Goal: Information Seeking & Learning: Understand process/instructions

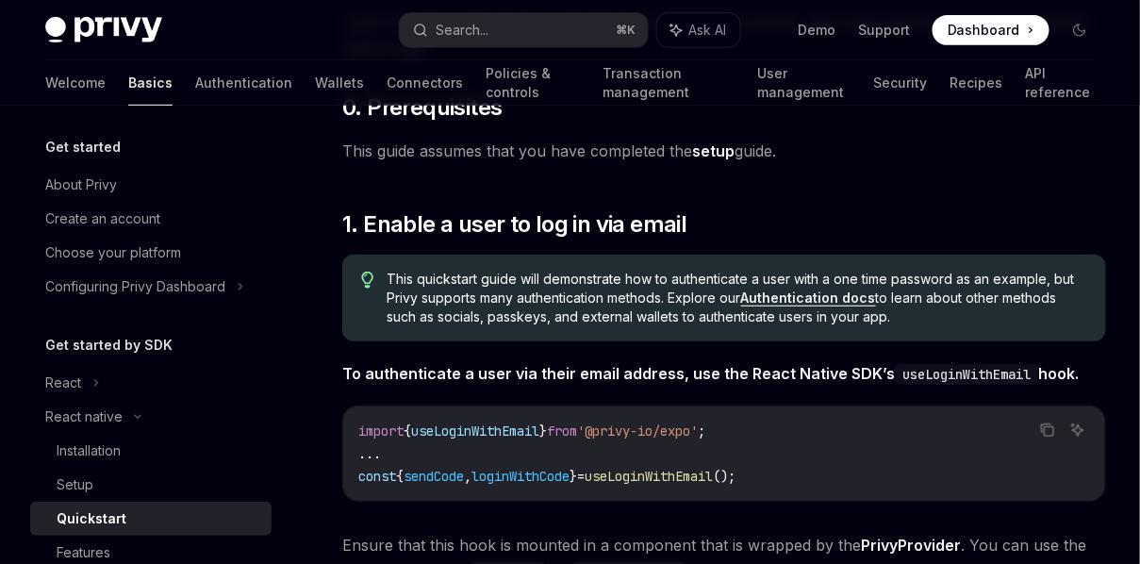
scroll to position [97, 0]
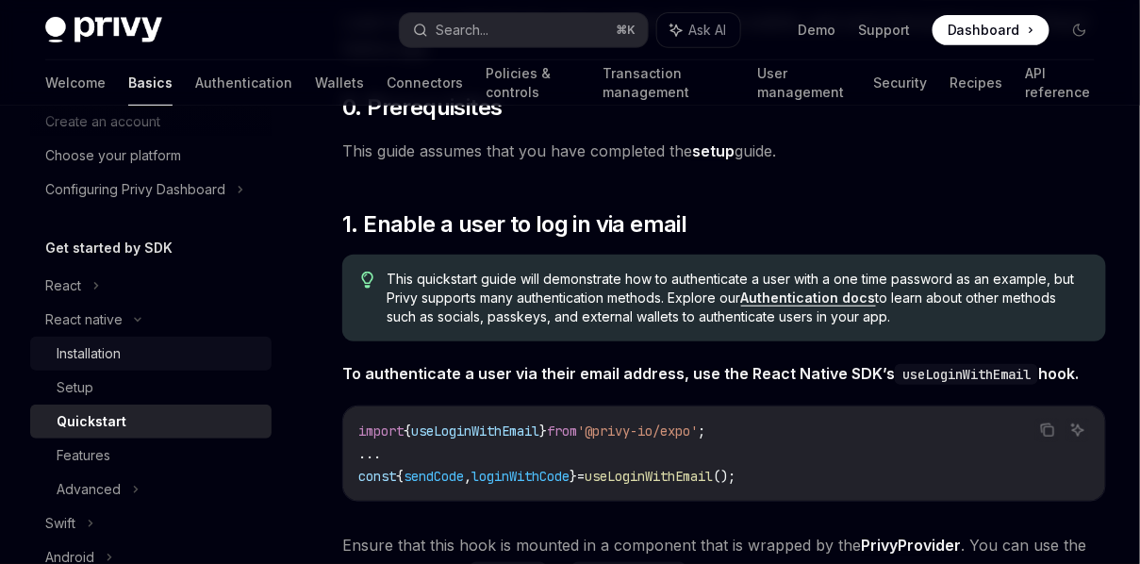
click at [127, 353] on div "Installation" at bounding box center [159, 353] width 204 height 23
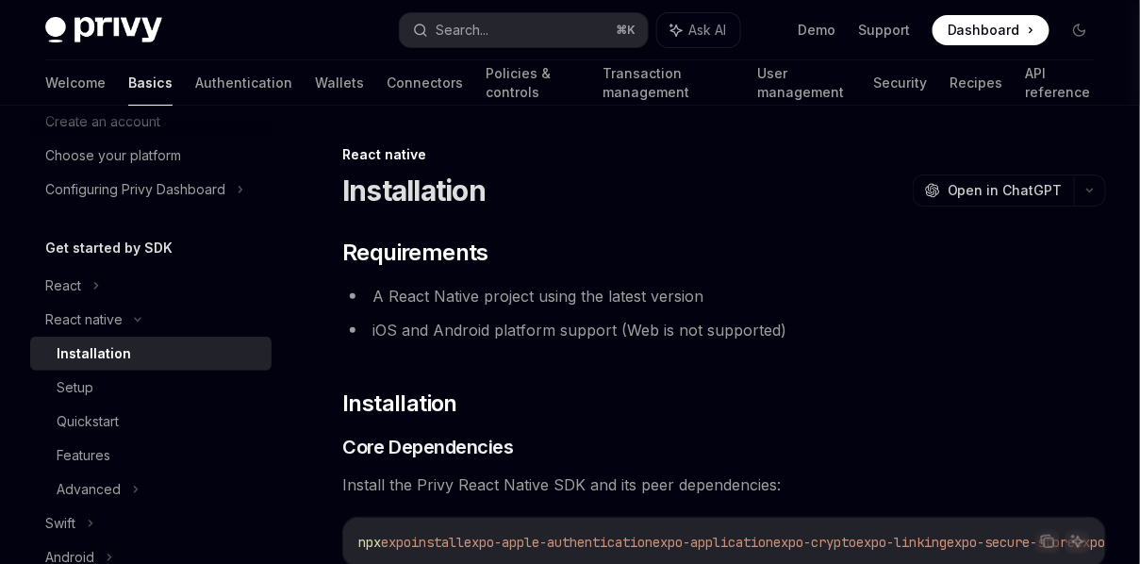
click at [570, 303] on li "A React Native project using the latest version" at bounding box center [724, 296] width 764 height 26
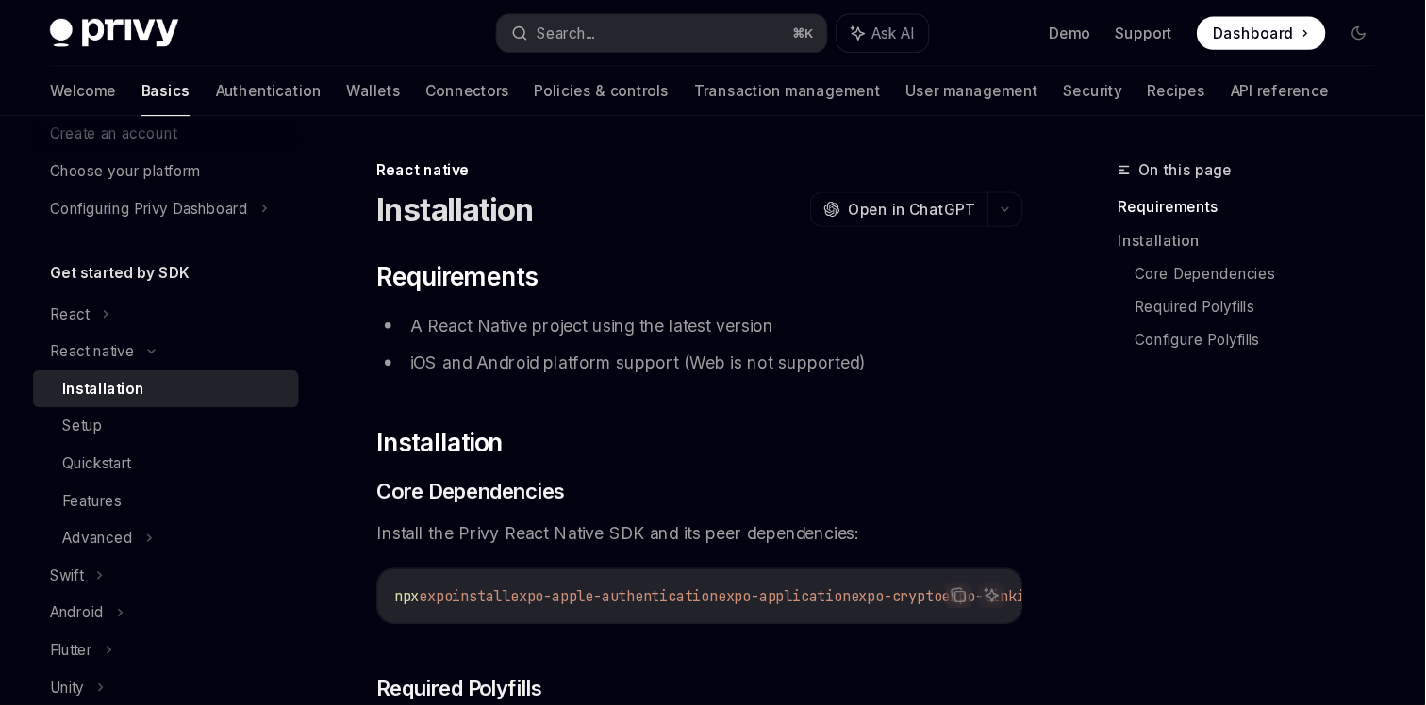
scroll to position [97, 0]
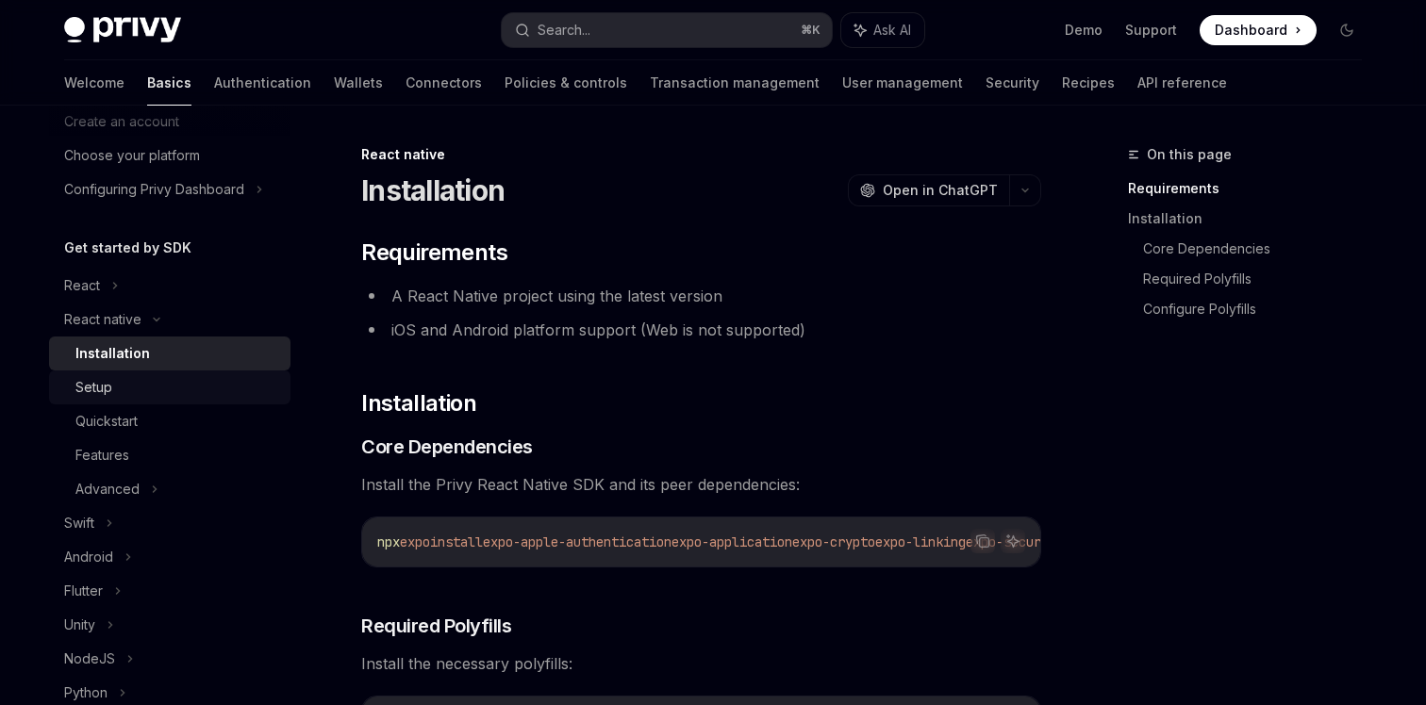
click at [164, 383] on div "Setup" at bounding box center [177, 387] width 204 height 23
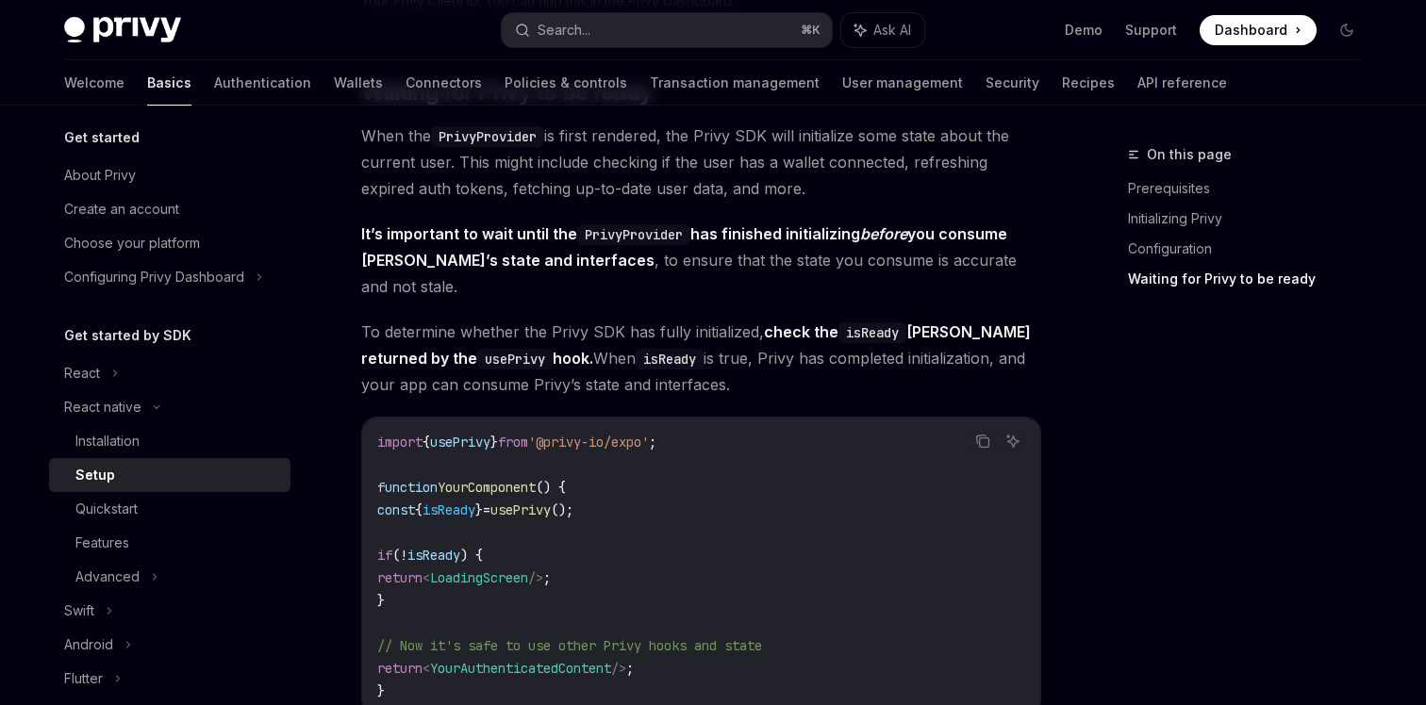
scroll to position [1877, 0]
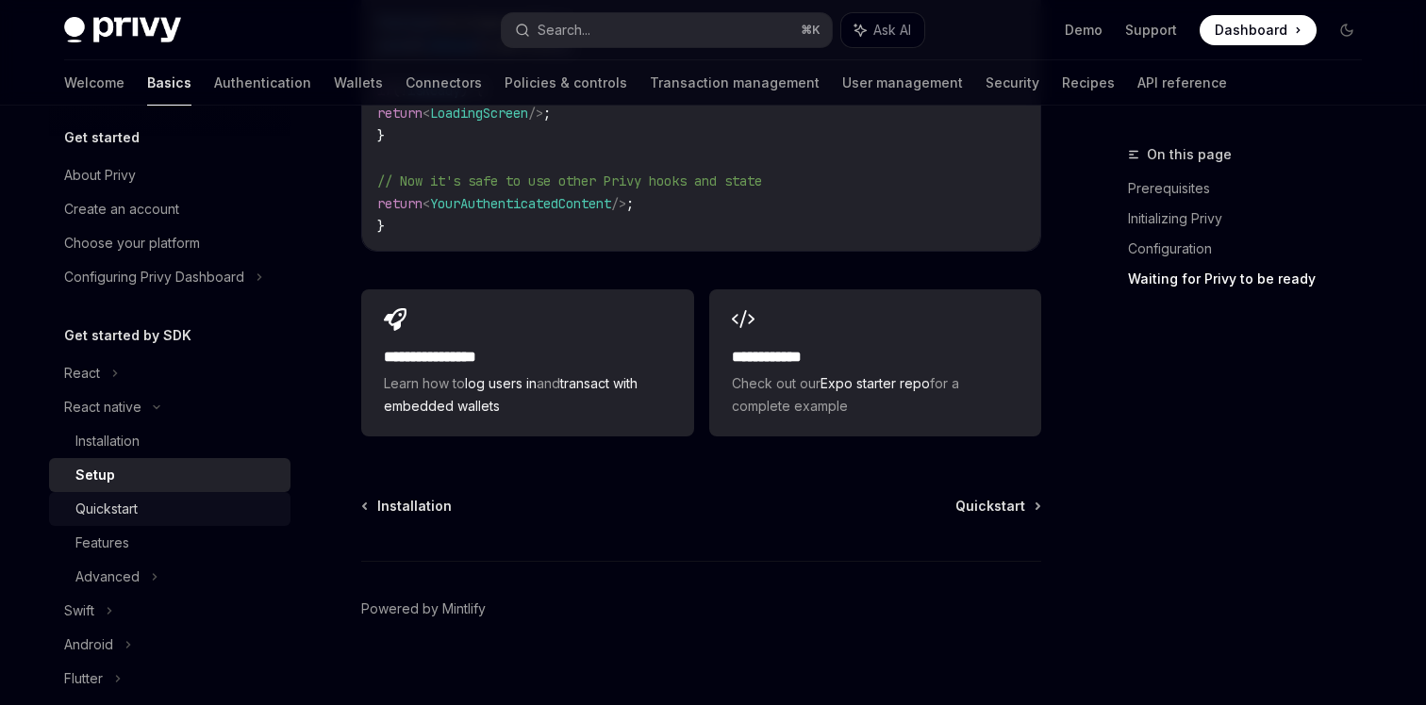
click at [161, 469] on div "Quickstart" at bounding box center [177, 509] width 204 height 23
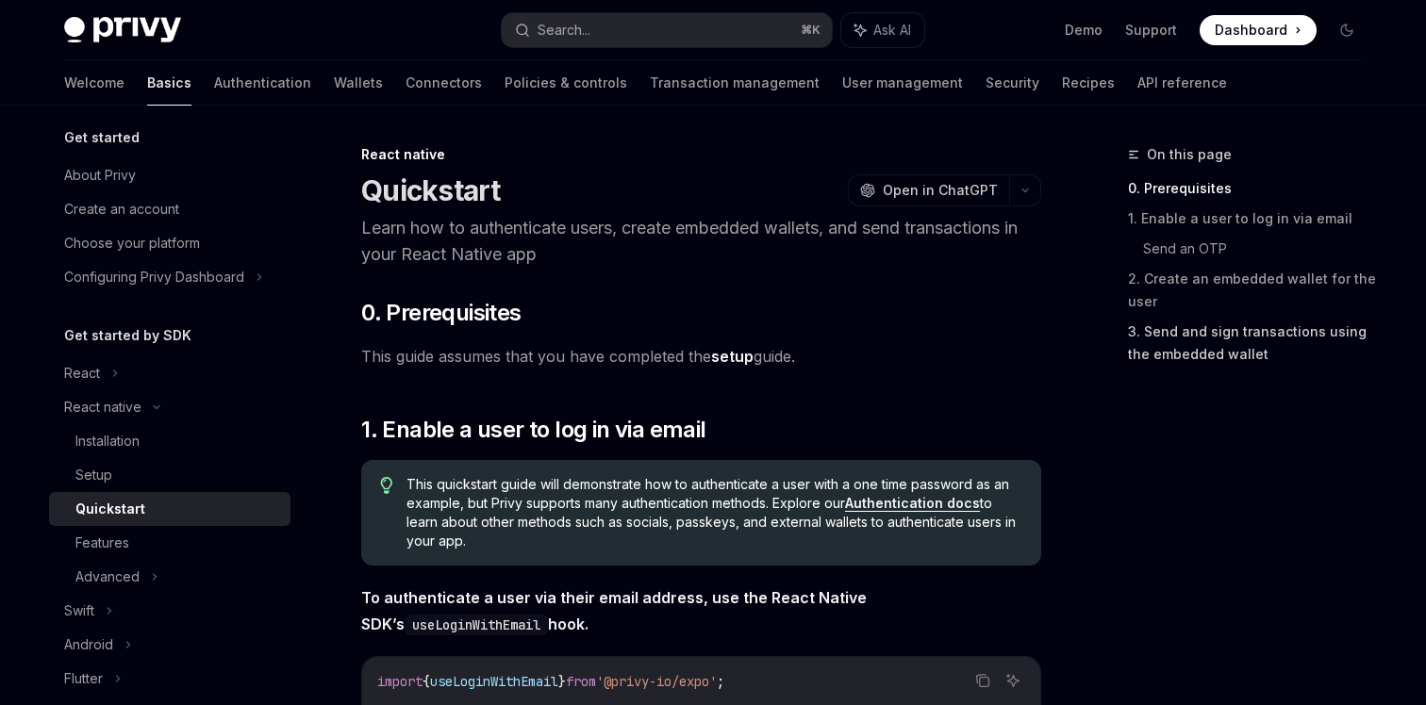
click at [949, 336] on link "3. Send and sign transactions using the embedded wallet" at bounding box center [1252, 343] width 249 height 53
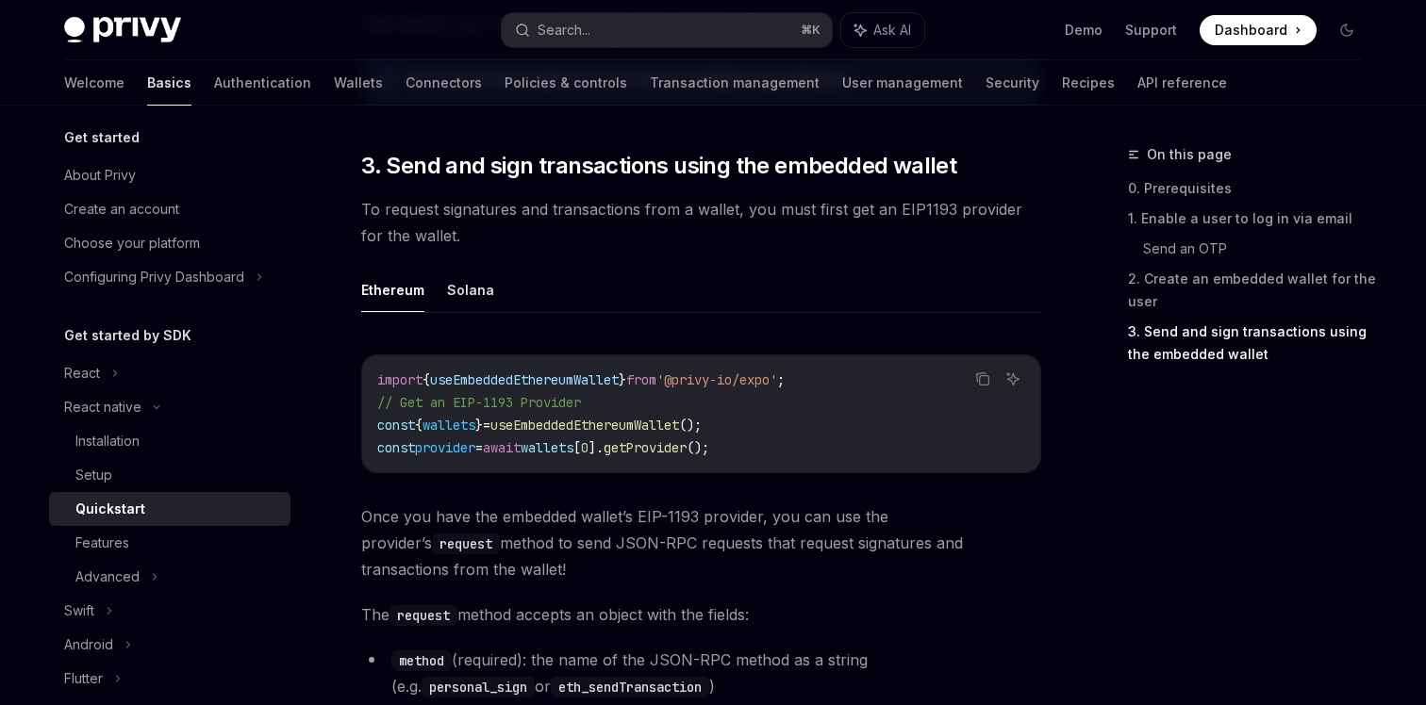
scroll to position [2091, 0]
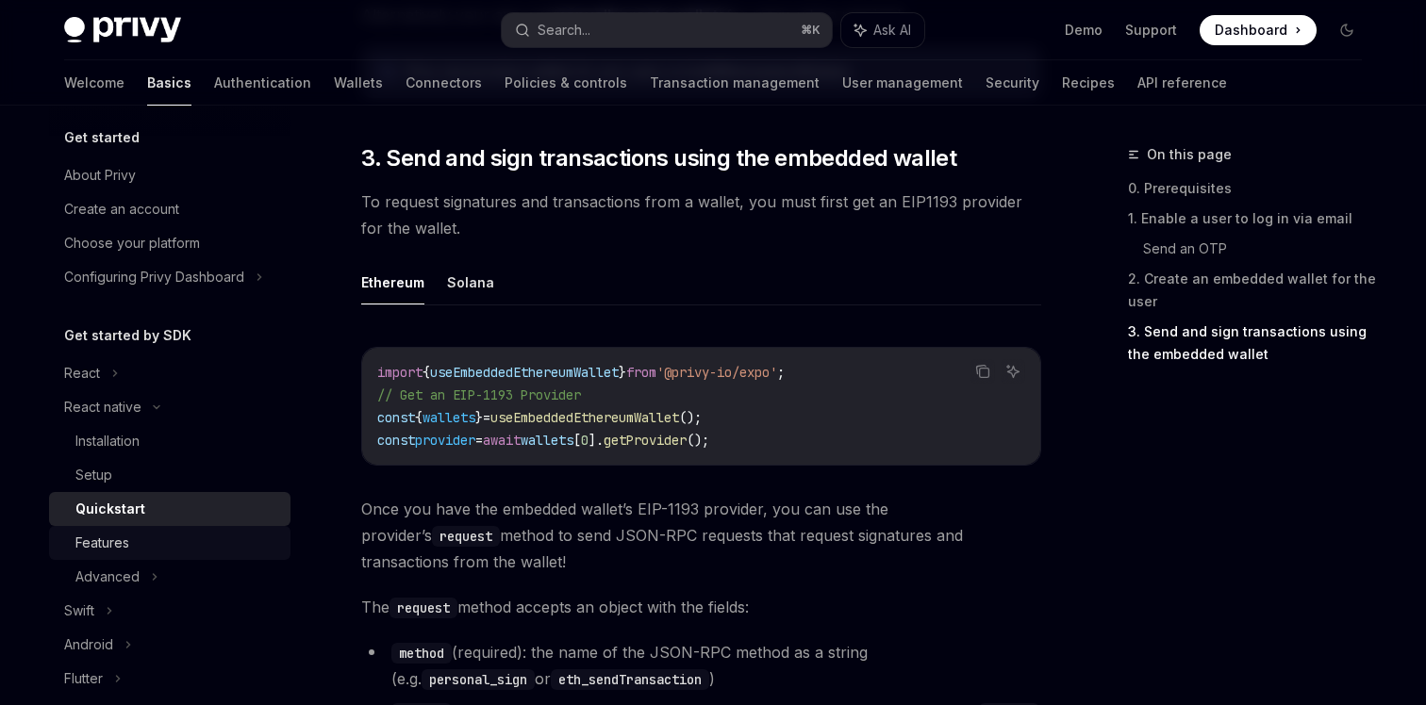
click at [195, 469] on div "Features" at bounding box center [177, 543] width 204 height 23
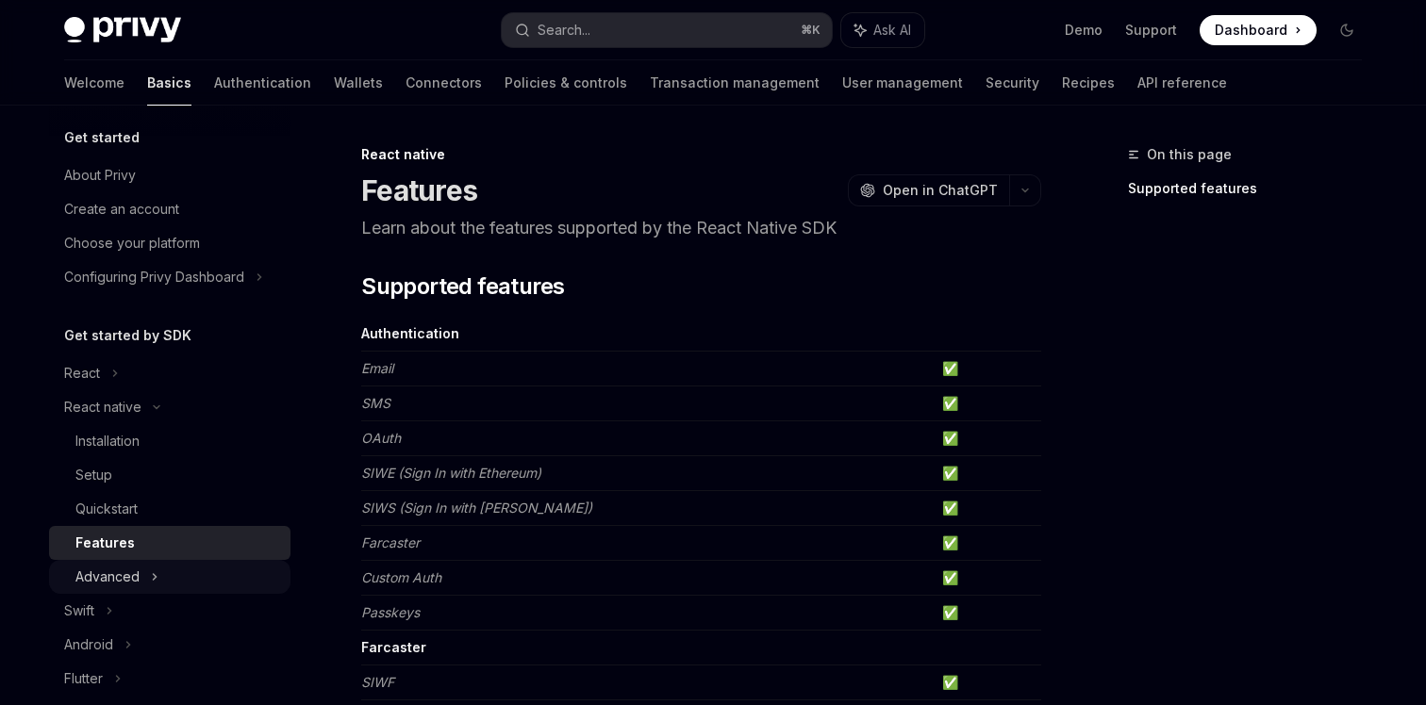
click at [194, 469] on div "Advanced" at bounding box center [169, 577] width 241 height 34
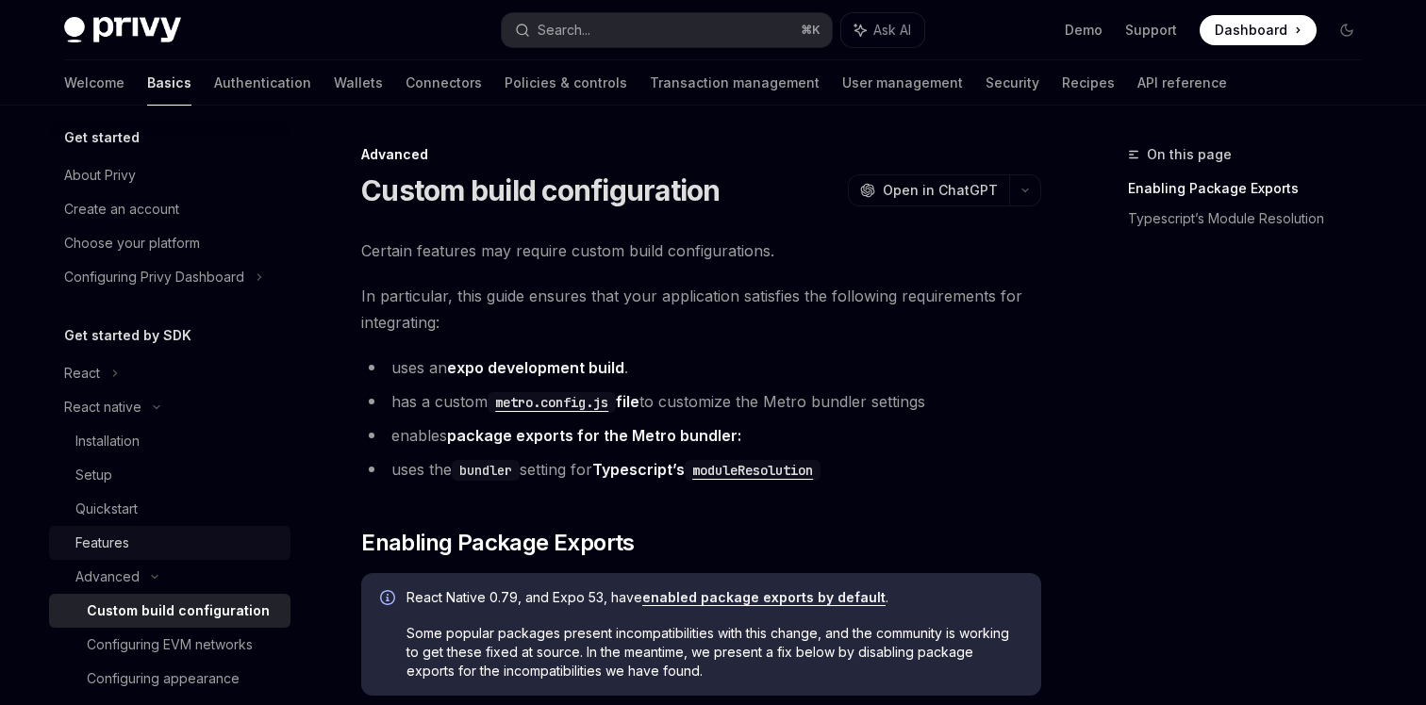
click at [196, 469] on link "Features" at bounding box center [169, 543] width 241 height 34
type textarea "*"
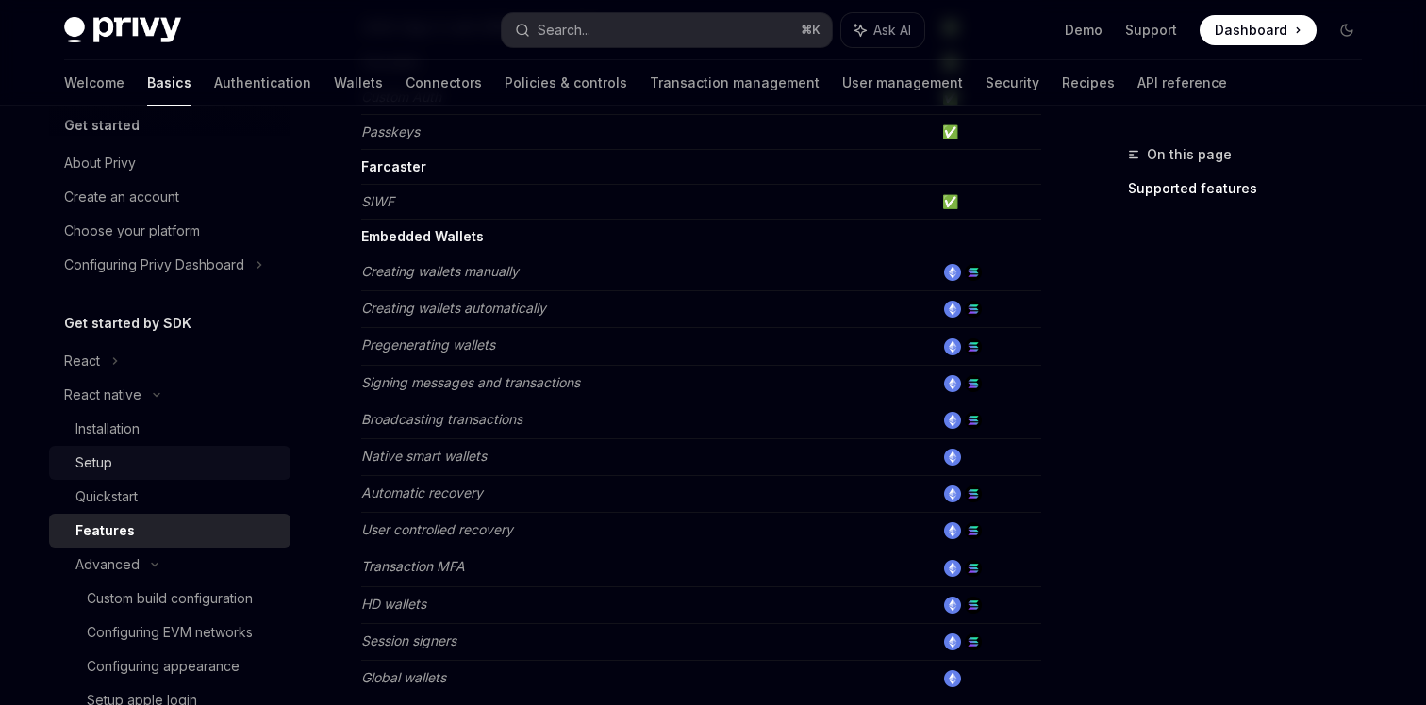
scroll to position [84, 0]
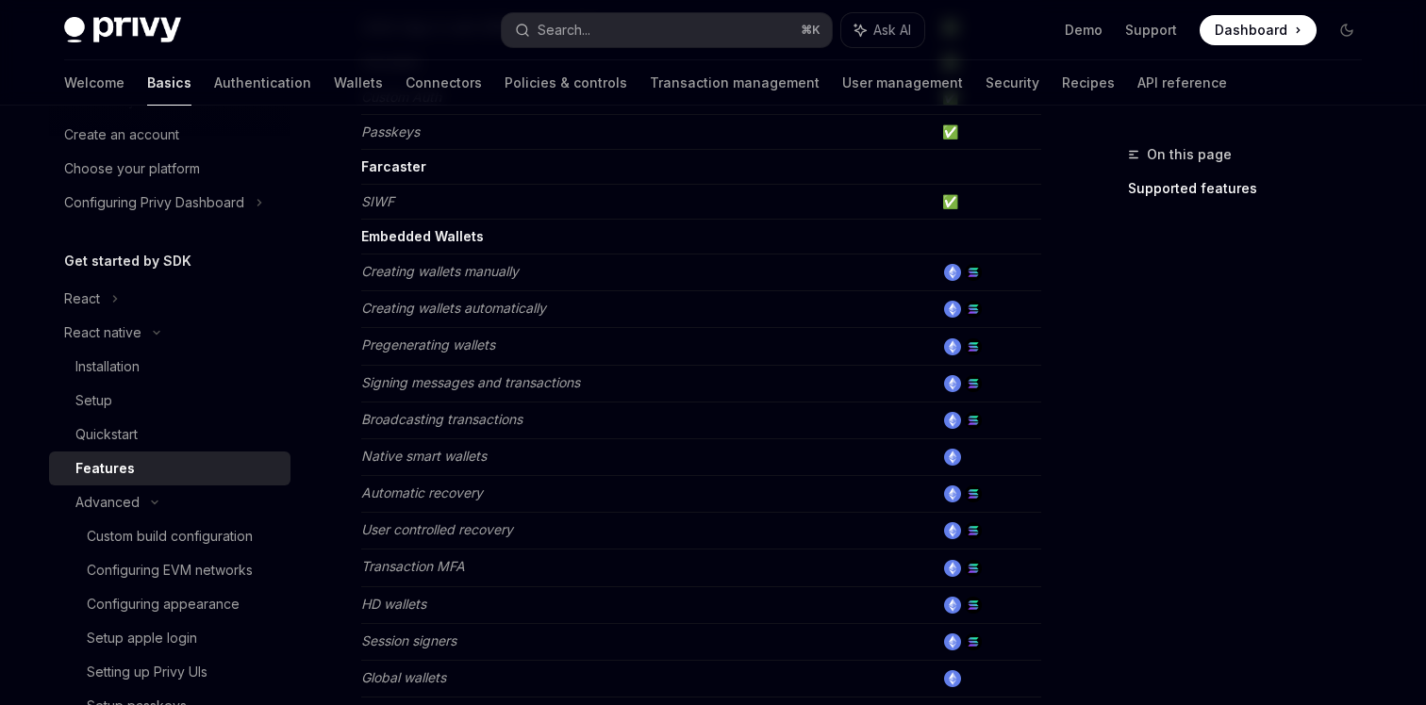
click at [671, 389] on td "Signing messages and transactions" at bounding box center [647, 383] width 573 height 37
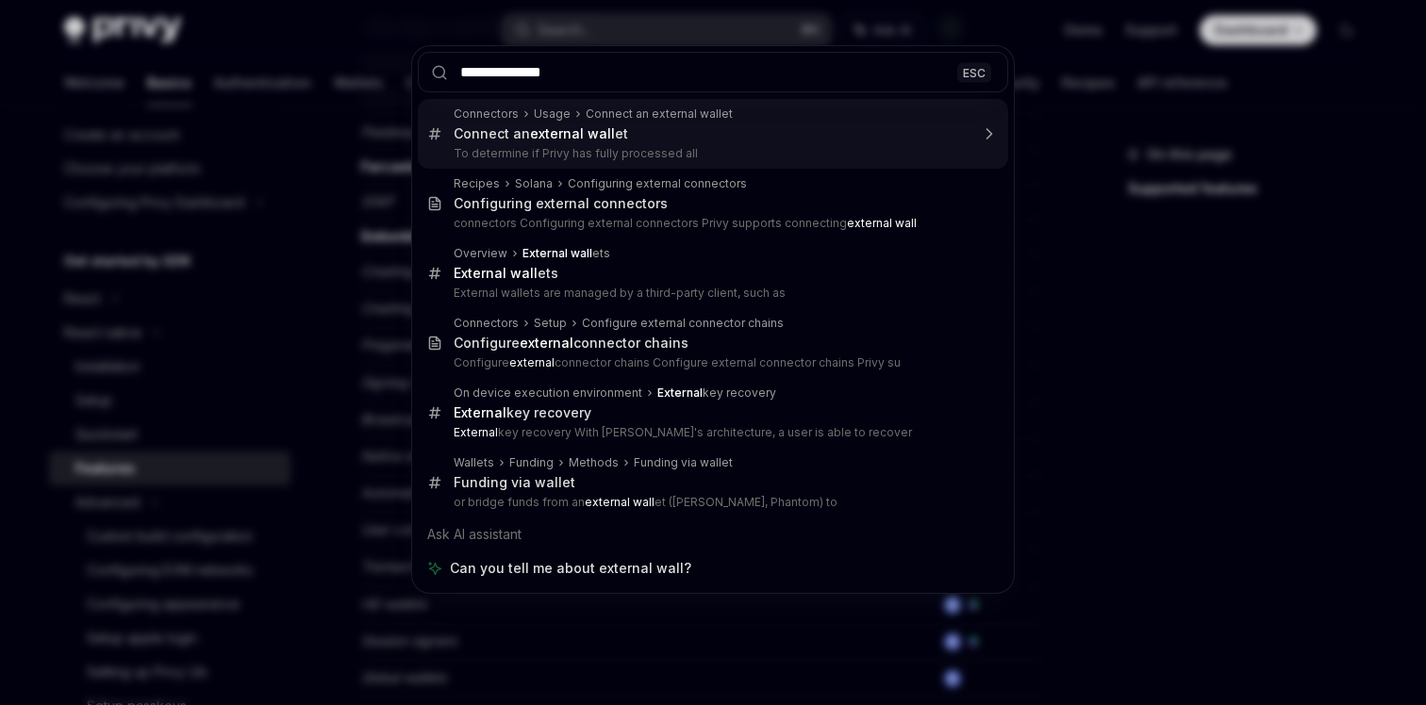
type input "**********"
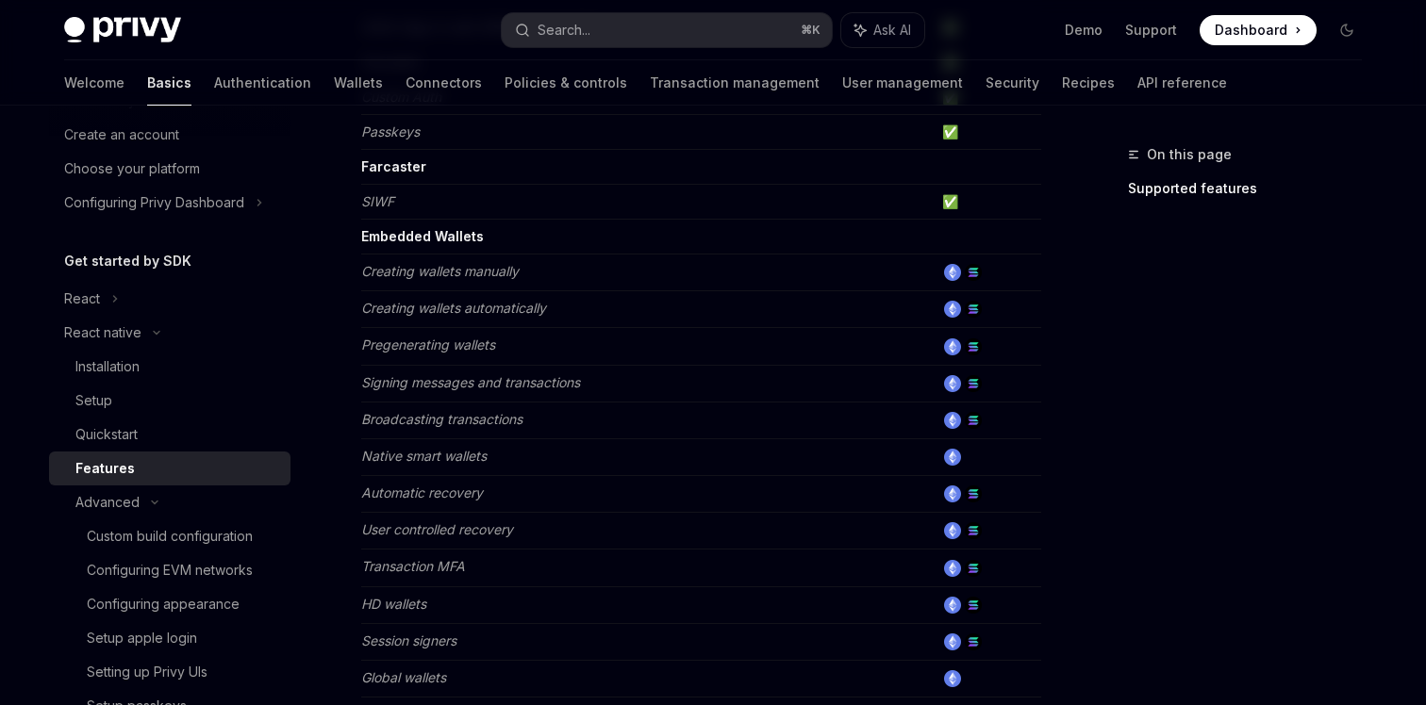
scroll to position [57, 0]
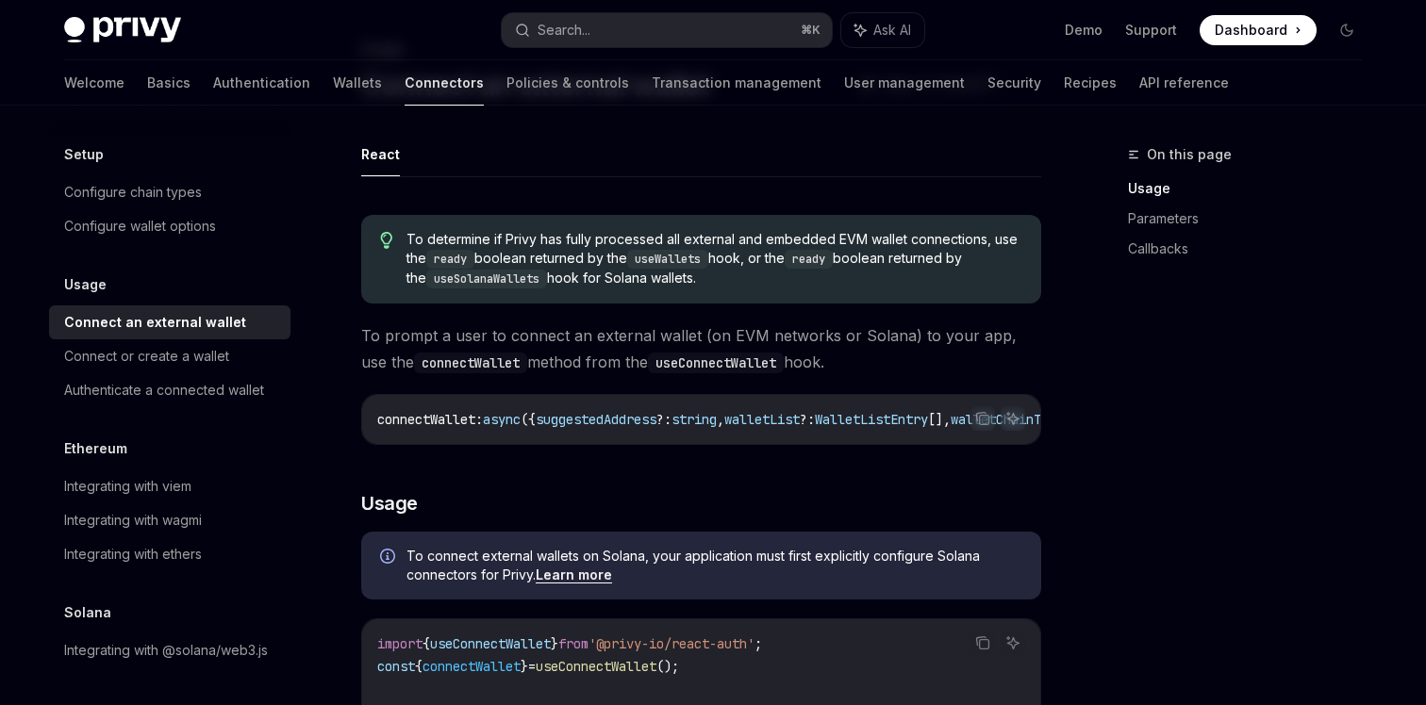
click at [687, 331] on span "To prompt a user to connect an external wallet (on EVM networks or Solana) to y…" at bounding box center [701, 348] width 680 height 53
type textarea "*"
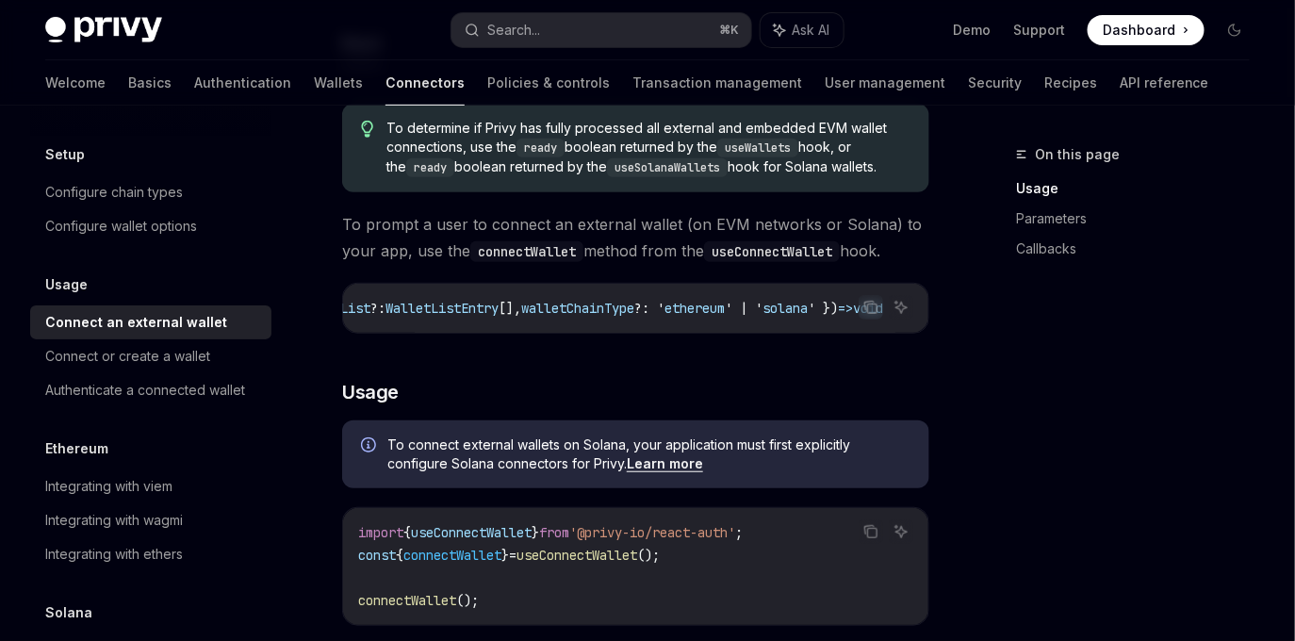
scroll to position [0, 0]
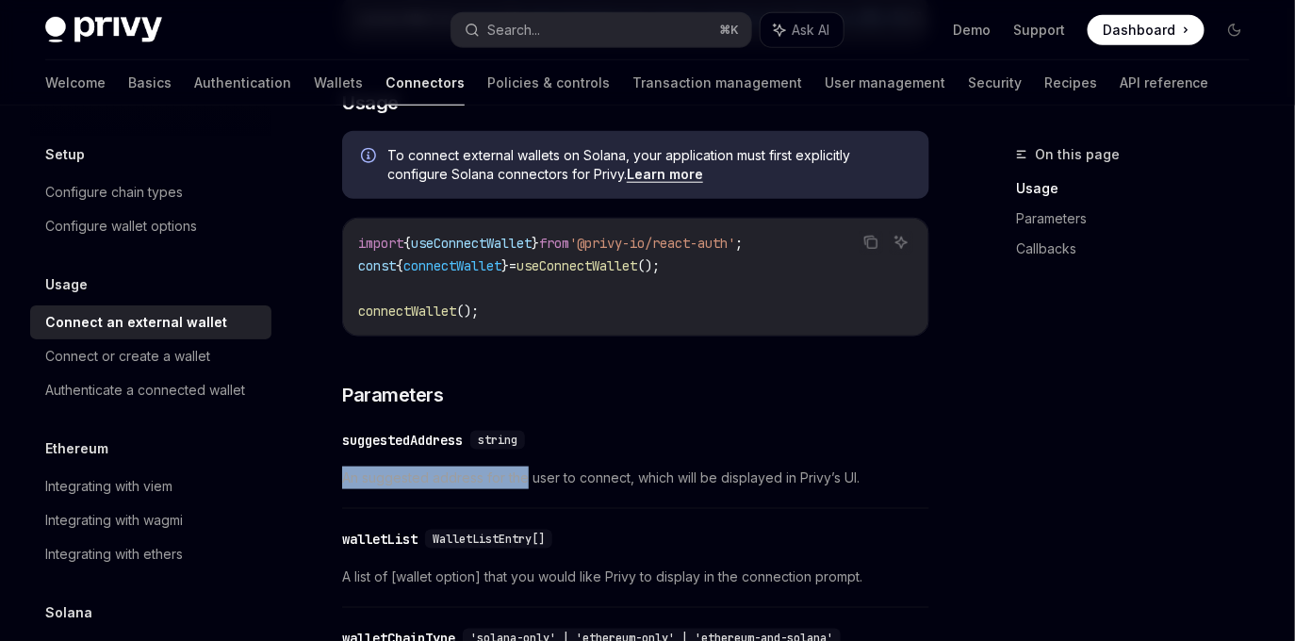
drag, startPoint x: 581, startPoint y: 470, endPoint x: 525, endPoint y: 478, distance: 56.3
click at [525, 469] on div "​ suggestedAddress string An suggested address for the user to connect, which w…" at bounding box center [635, 465] width 587 height 90
click at [601, 469] on span "An suggested address for the user to connect, which will be displayed in Privy’…" at bounding box center [635, 478] width 587 height 23
drag, startPoint x: 574, startPoint y: 484, endPoint x: 540, endPoint y: 484, distance: 33.9
click at [540, 469] on span "An suggested address for the user to connect, which will be displayed in Privy’…" at bounding box center [635, 478] width 587 height 23
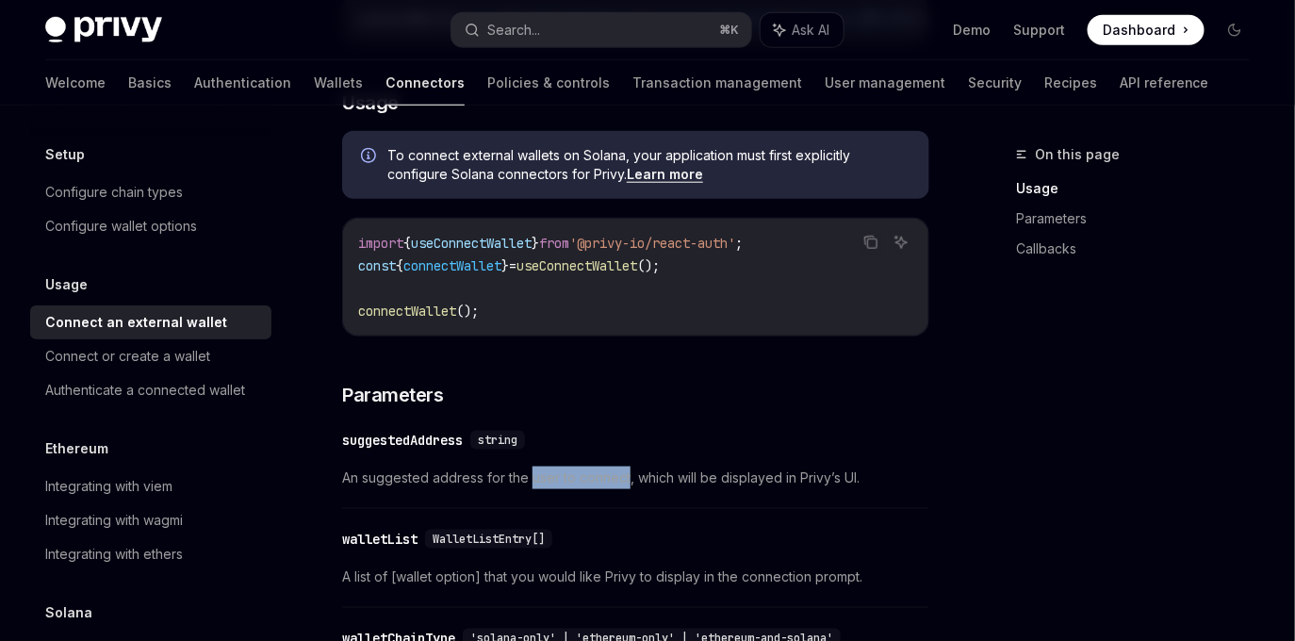
copy span "user to connect"
click at [626, 469] on span "An suggested address for the user to connect, which will be displayed in Privy’…" at bounding box center [635, 478] width 587 height 23
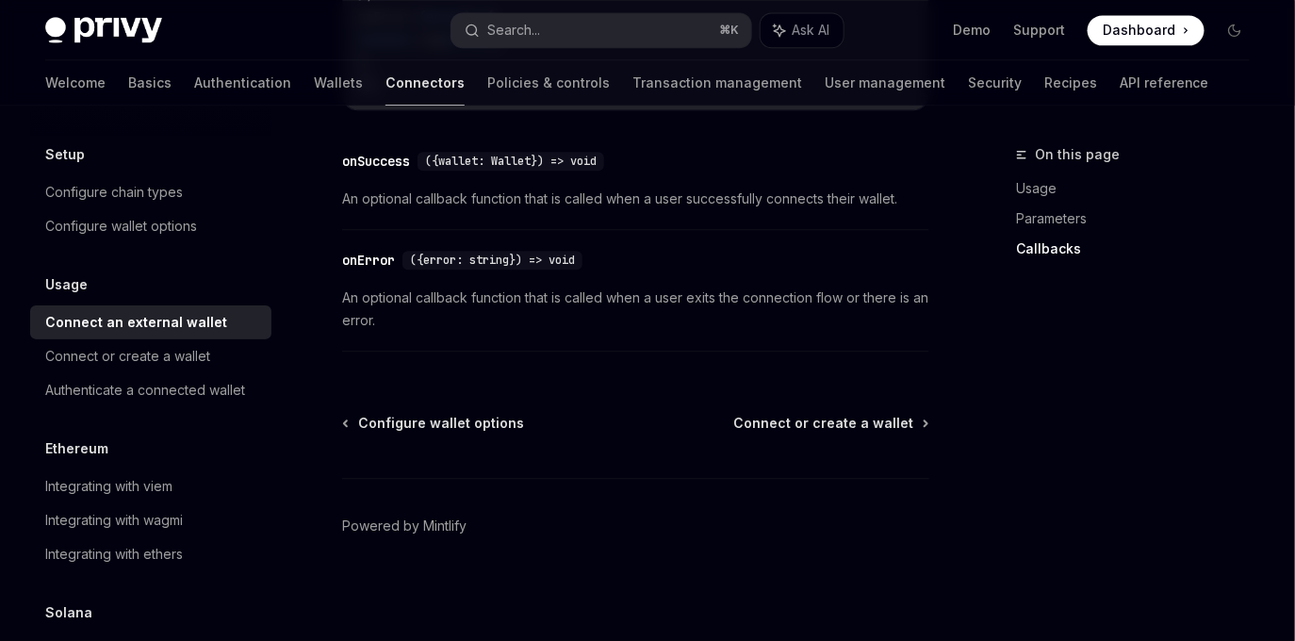
scroll to position [1451, 0]
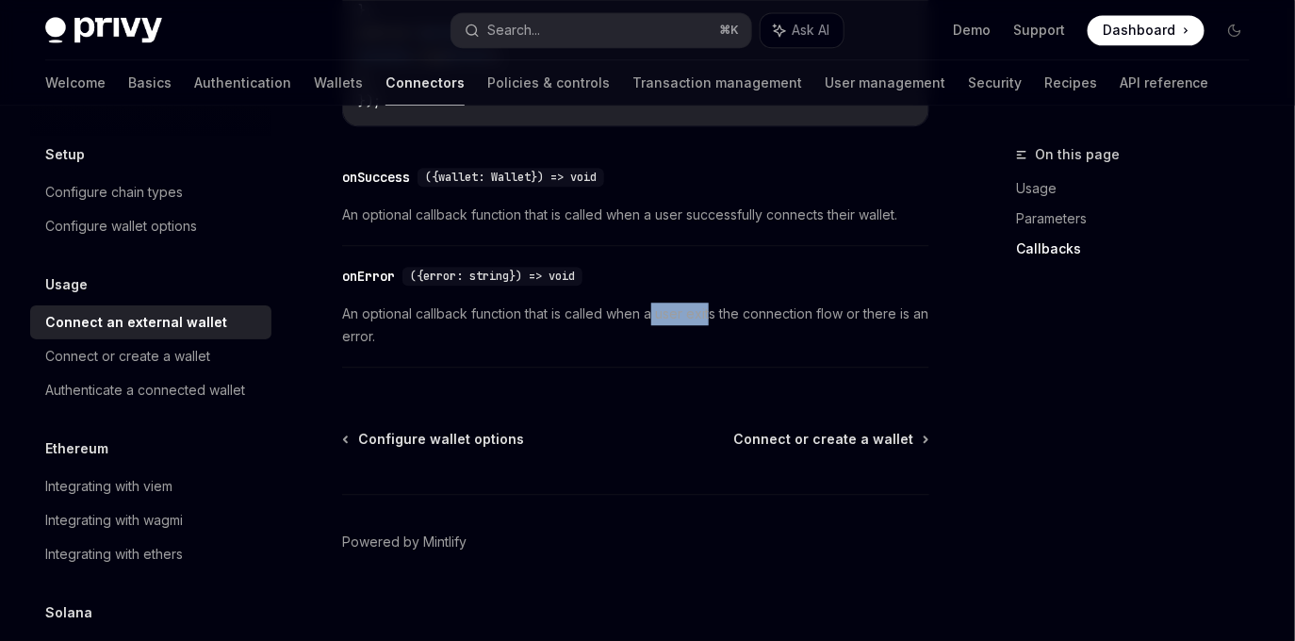
drag, startPoint x: 711, startPoint y: 322, endPoint x: 653, endPoint y: 319, distance: 57.6
click at [653, 319] on span "An optional callback function that is called when a user exits the connection f…" at bounding box center [635, 325] width 587 height 45
click at [733, 321] on span "An optional callback function that is called when a user exits the connection f…" at bounding box center [635, 325] width 587 height 45
